Goal: Check status: Check status

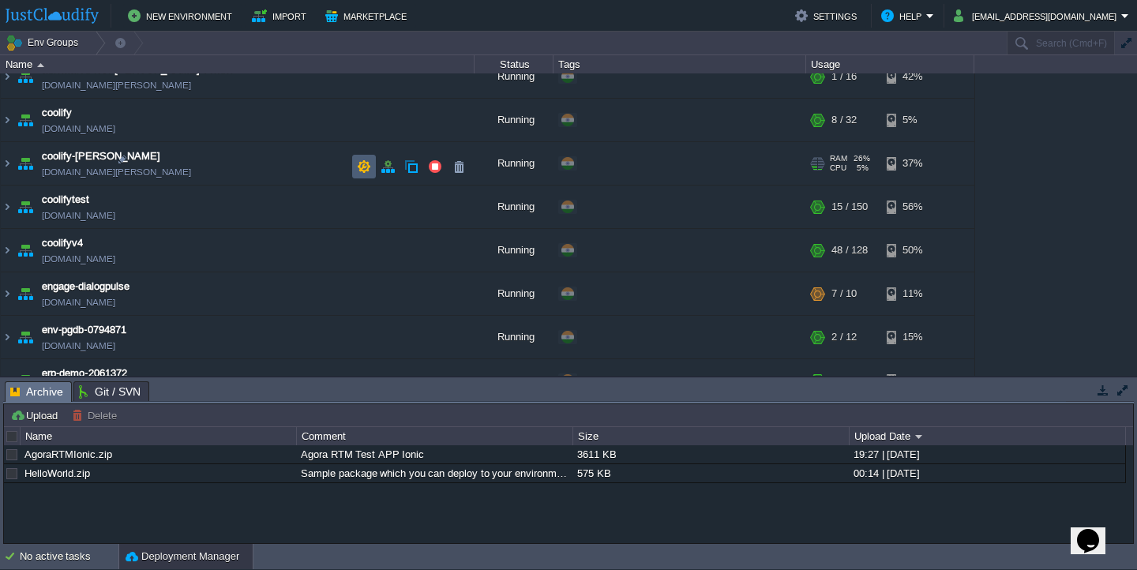
scroll to position [197, 0]
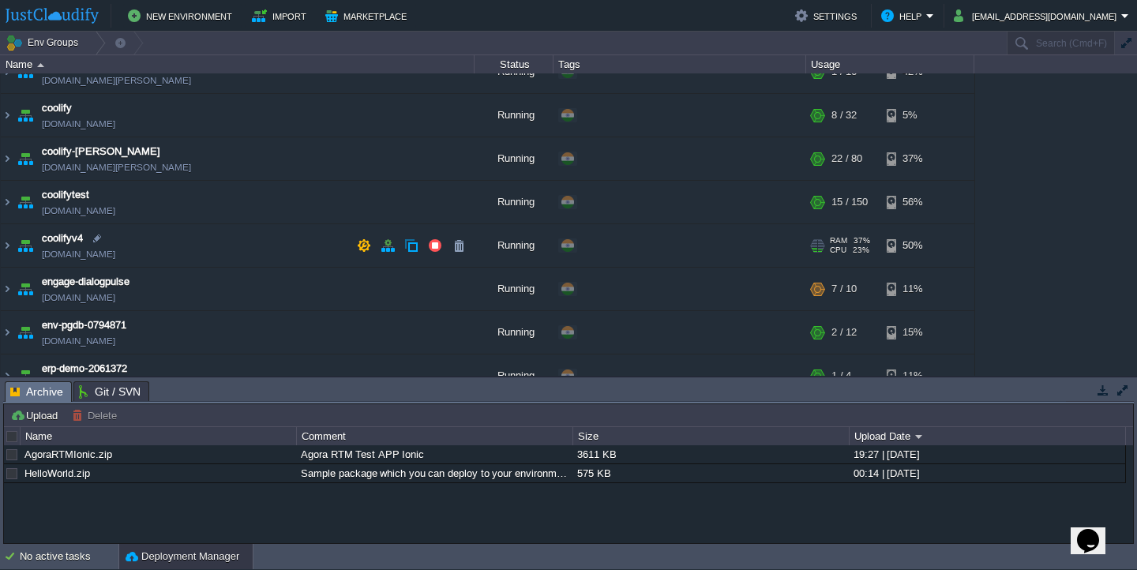
click at [219, 243] on td "coolifyv4 [DOMAIN_NAME]" at bounding box center [238, 245] width 474 height 43
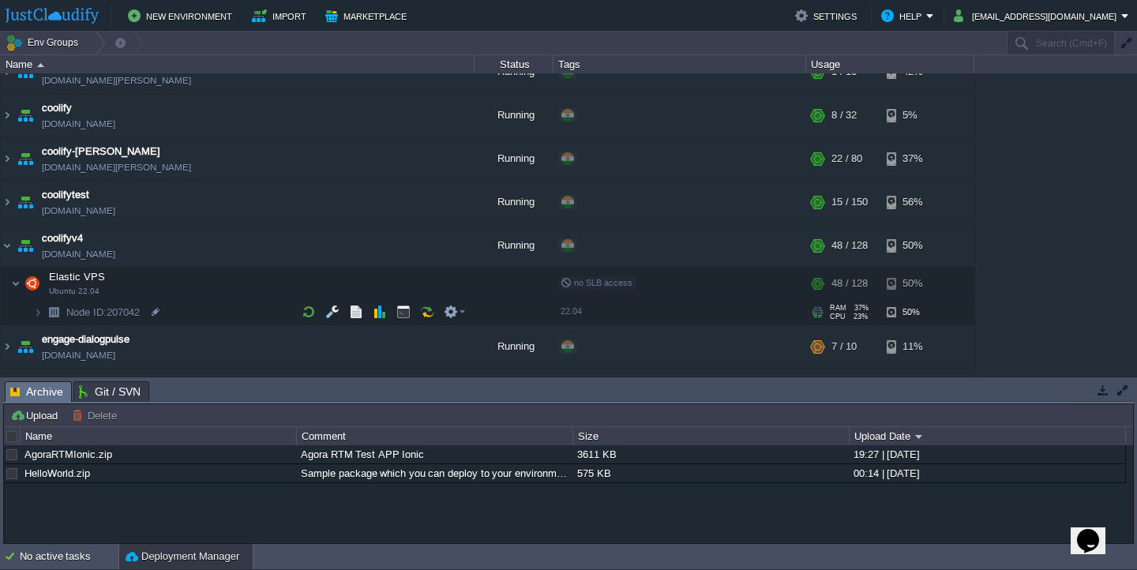
click at [215, 313] on td "Node ID: 207042" at bounding box center [238, 312] width 474 height 25
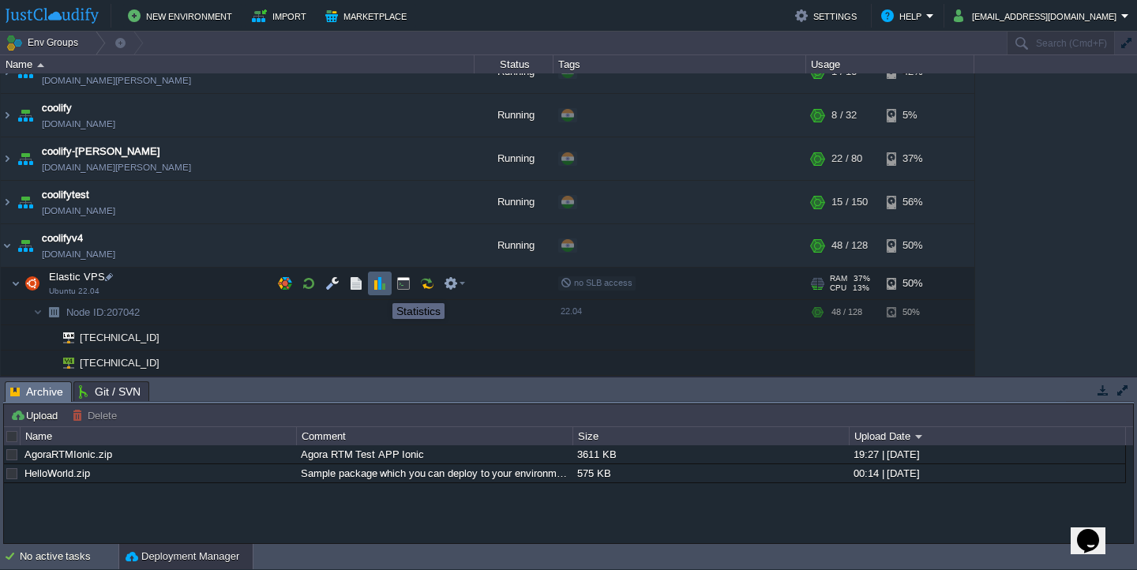
click at [380, 289] on button "button" at bounding box center [380, 283] width 14 height 14
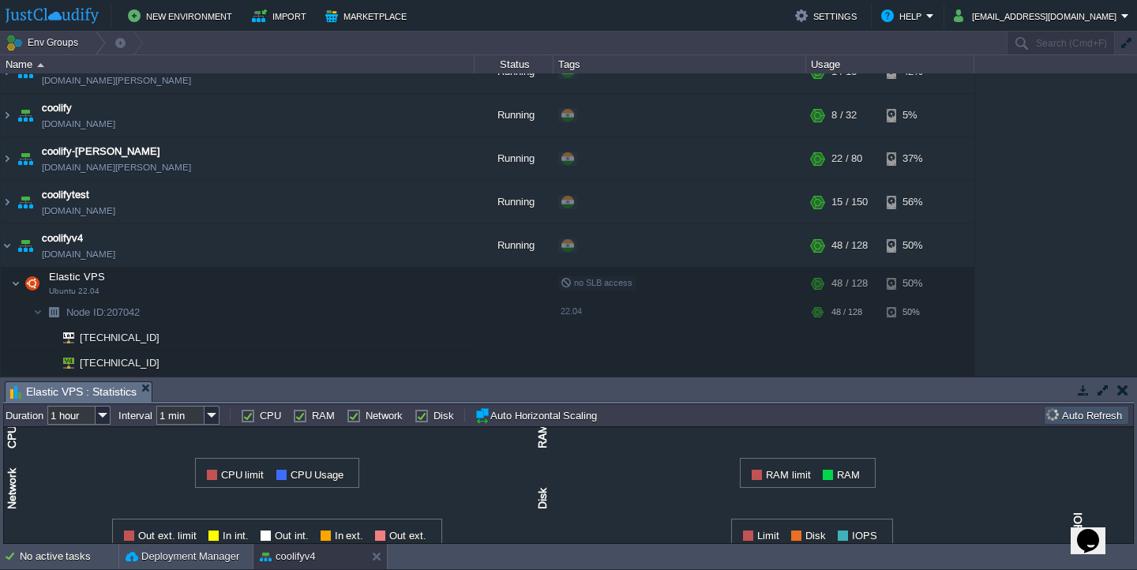
click at [1104, 391] on button "button" at bounding box center [1102, 390] width 14 height 14
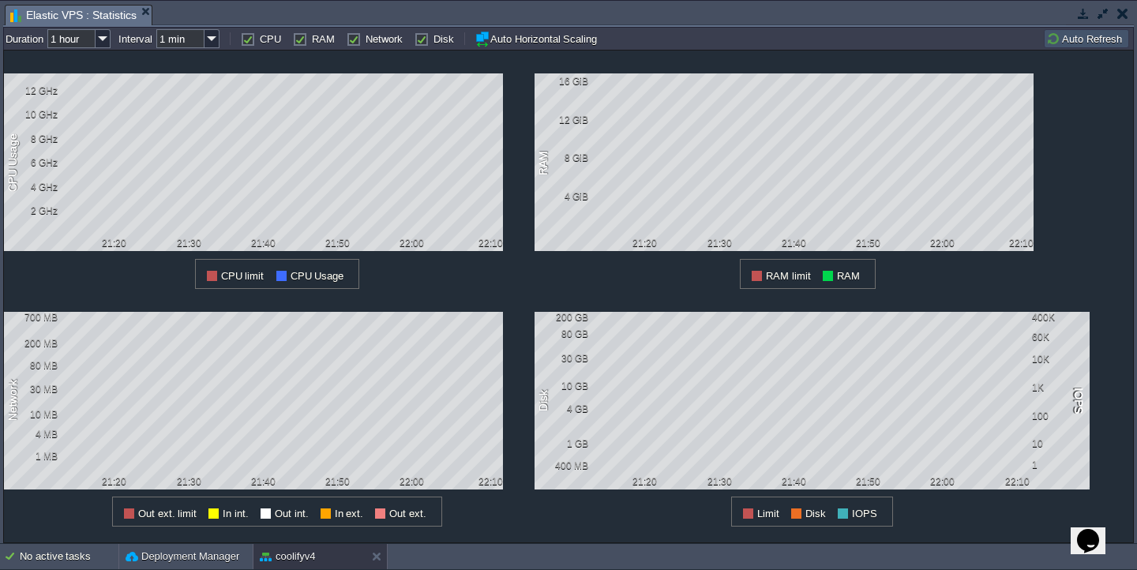
click at [1103, 39] on button "Auto Refresh" at bounding box center [1086, 39] width 81 height 14
click at [1119, 46] on button "Auto Refresh" at bounding box center [1086, 39] width 81 height 14
click at [109, 39] on img at bounding box center [102, 38] width 15 height 19
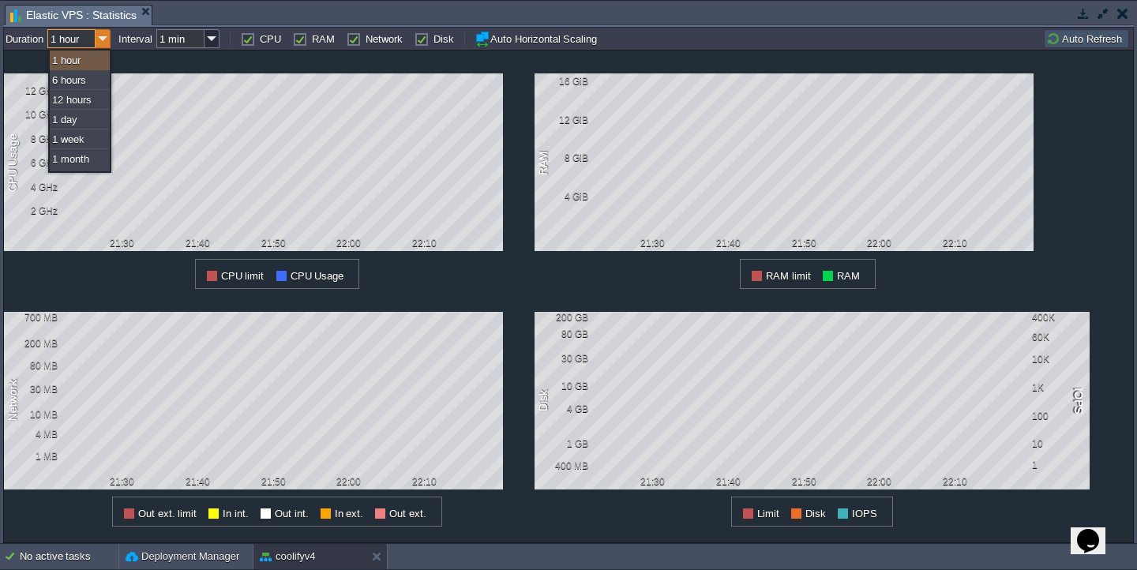
click at [109, 39] on img at bounding box center [102, 38] width 15 height 19
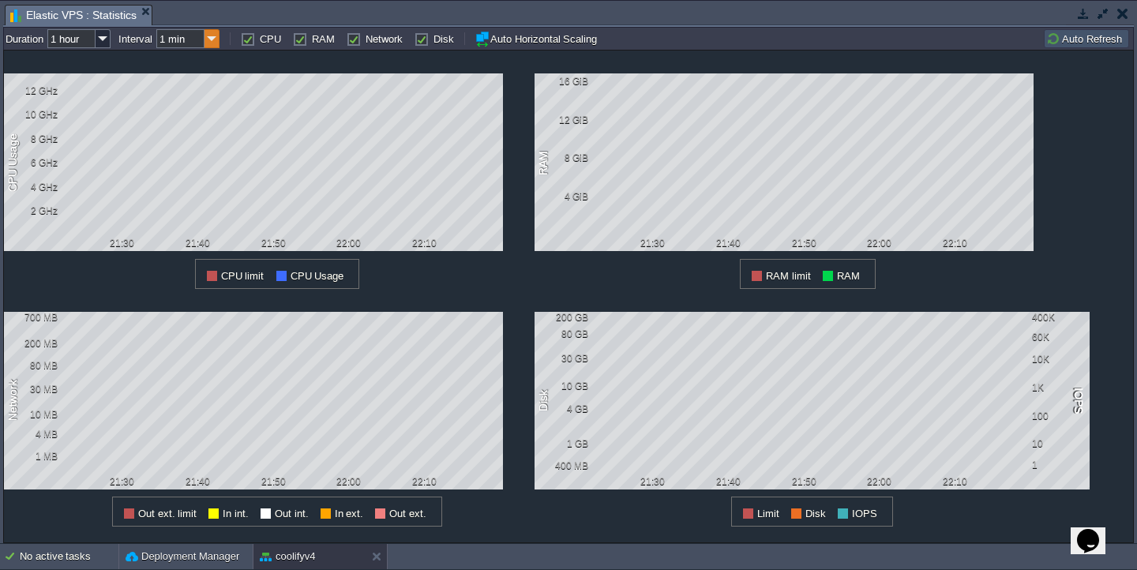
click at [213, 39] on img at bounding box center [211, 38] width 15 height 19
click at [451, 298] on div "1 Network 700 MB 200 MB 80 MB 30 MB 10 MB 4 MB 1 MB 21:30 21:40 21:50 22:00 22:…" at bounding box center [269, 408] width 530 height 238
